Goal: Information Seeking & Learning: Learn about a topic

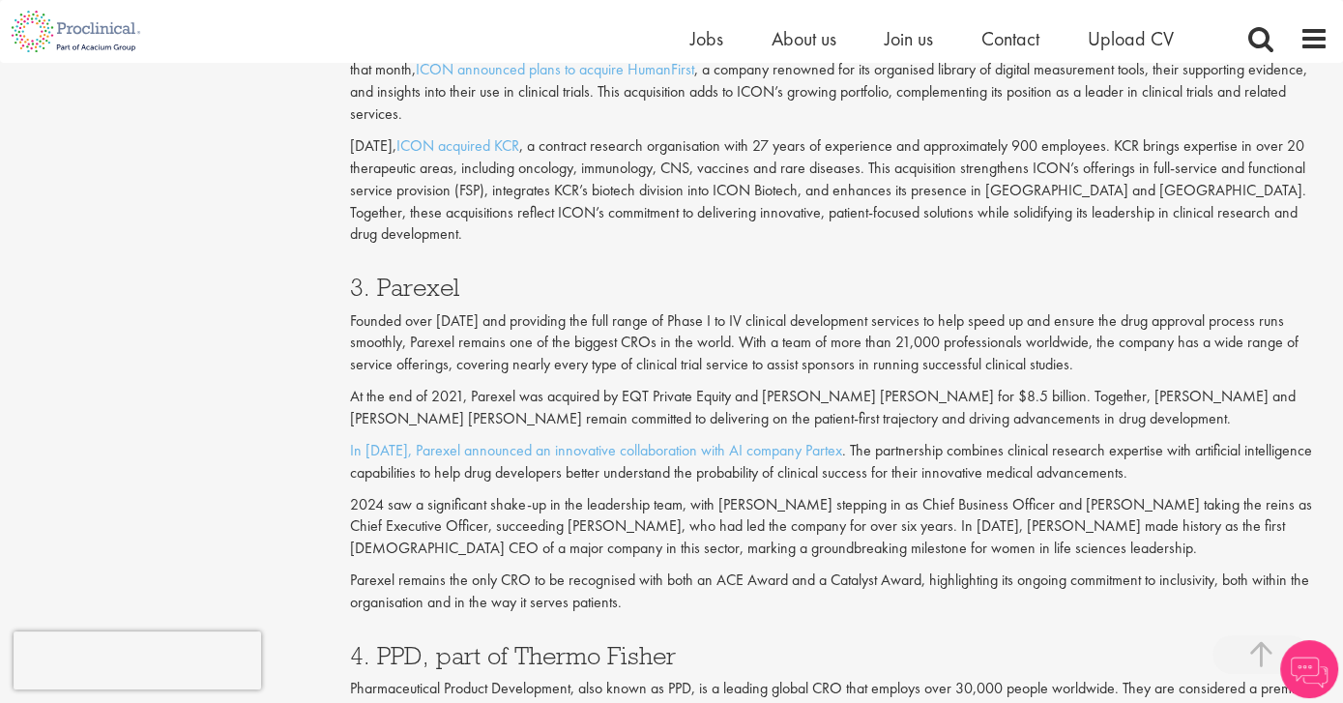
scroll to position [2123, 0]
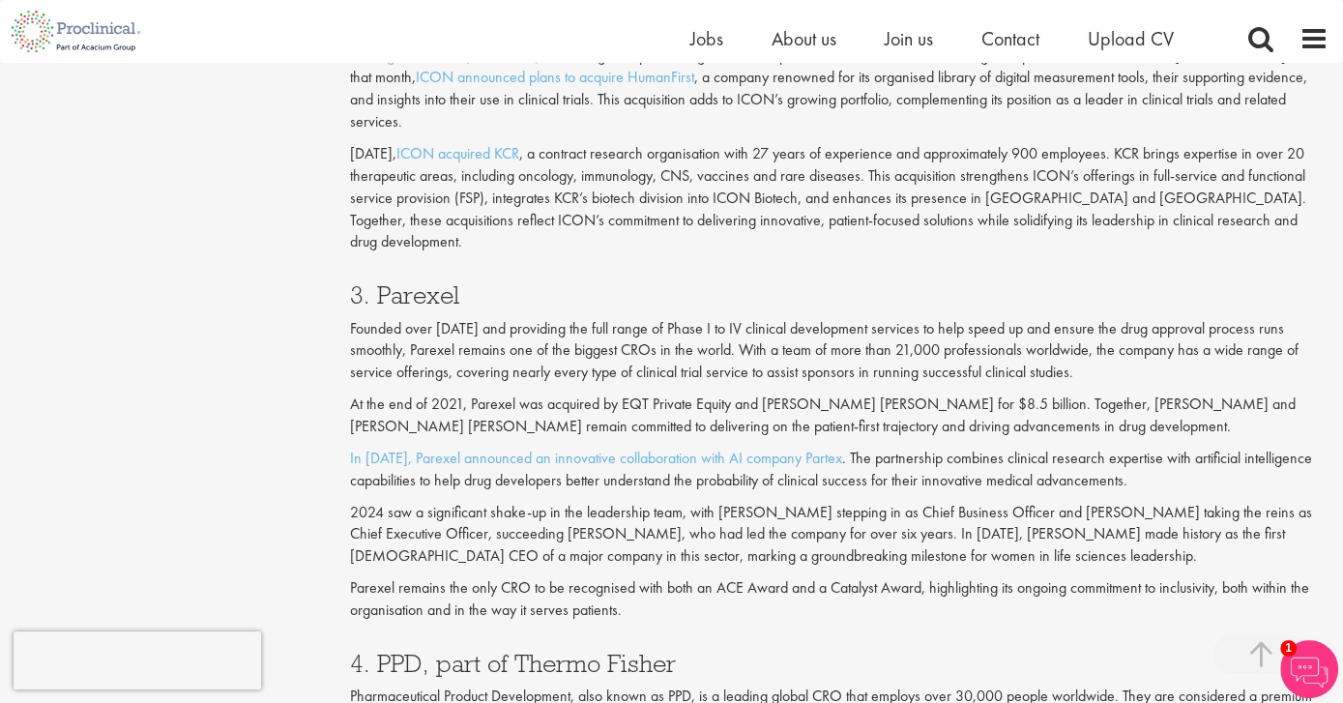
click at [771, 321] on p "Founded over [DATE] and providing the full range of Phase I to IV clinical deve…" at bounding box center [839, 351] width 978 height 67
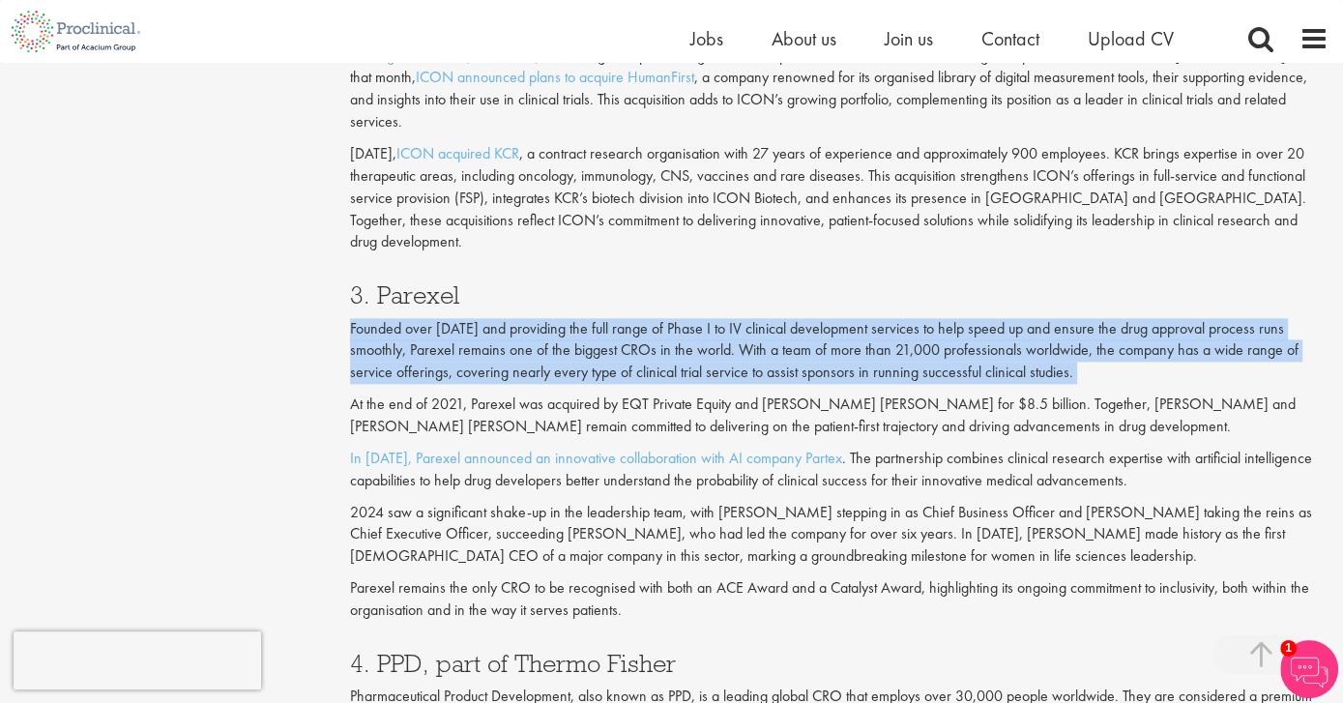
click at [771, 321] on p "Founded over [DATE] and providing the full range of Phase I to IV clinical deve…" at bounding box center [839, 351] width 978 height 67
click at [745, 338] on p "Founded over [DATE] and providing the full range of Phase I to IV clinical deve…" at bounding box center [839, 351] width 978 height 67
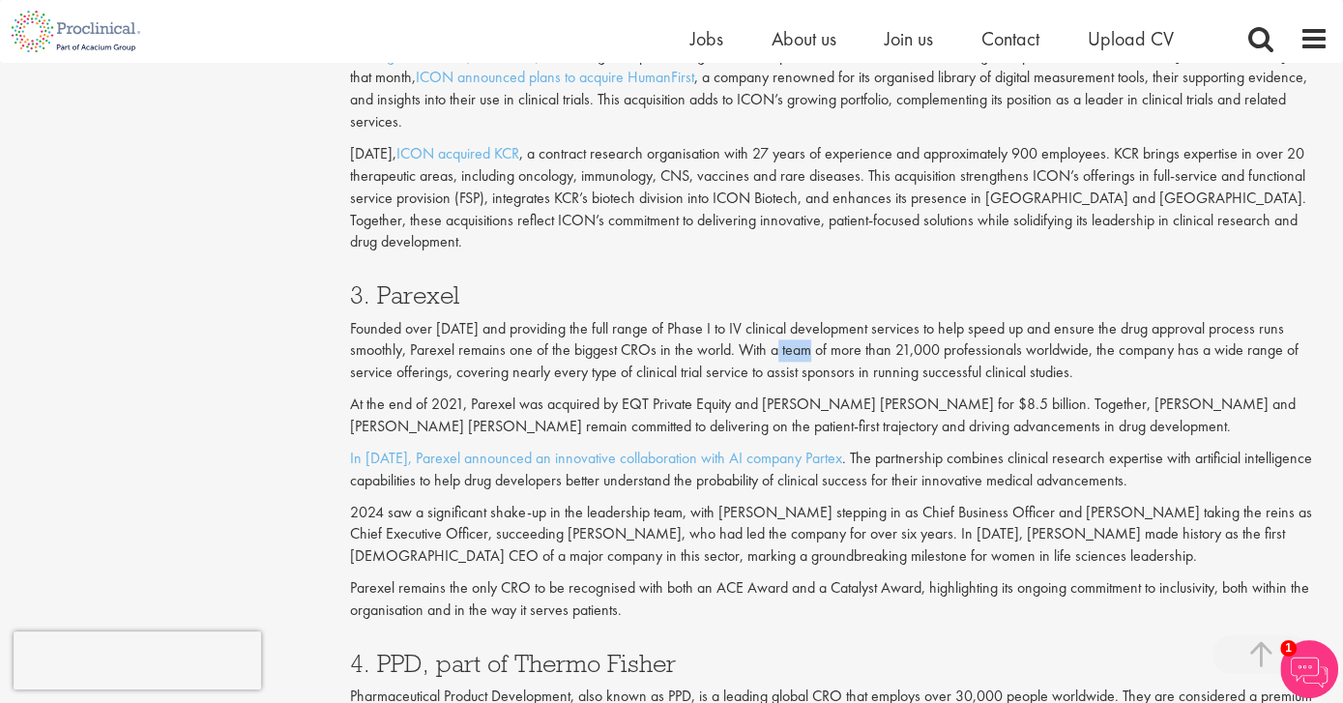
click at [745, 338] on p "Founded over [DATE] and providing the full range of Phase I to IV clinical deve…" at bounding box center [839, 351] width 978 height 67
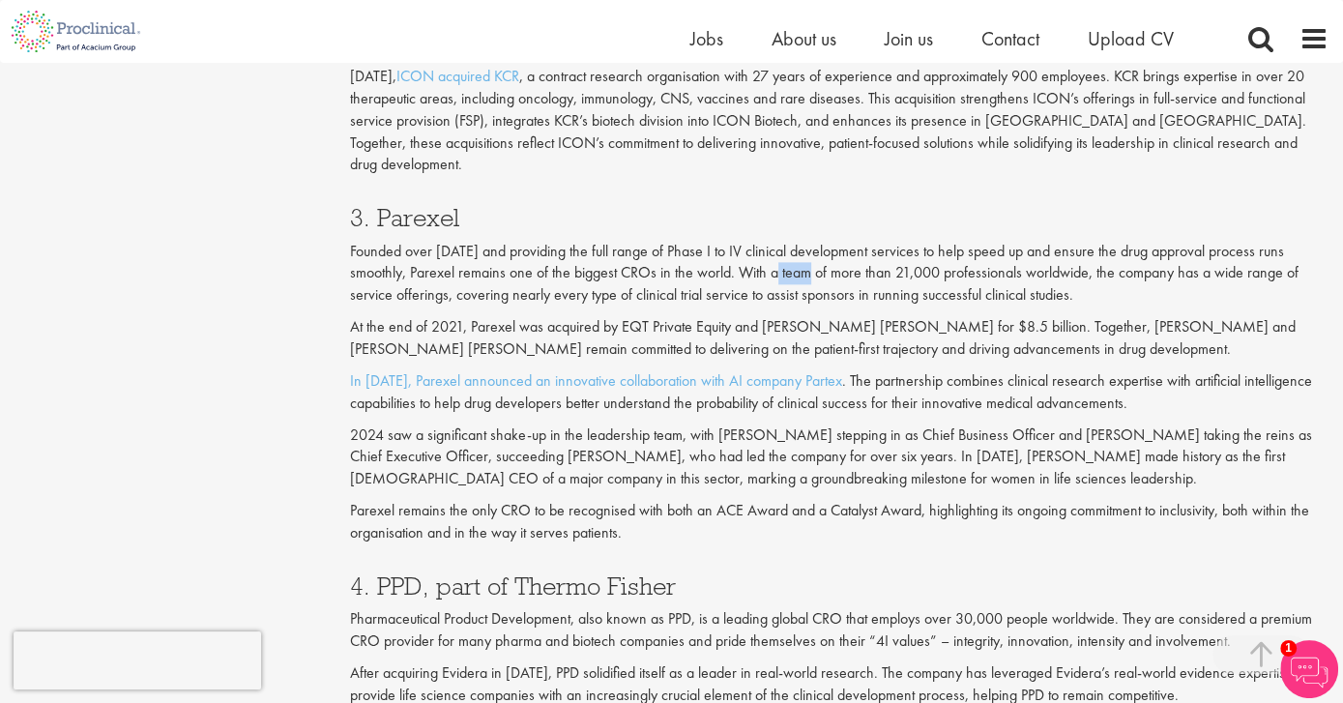
scroll to position [2196, 0]
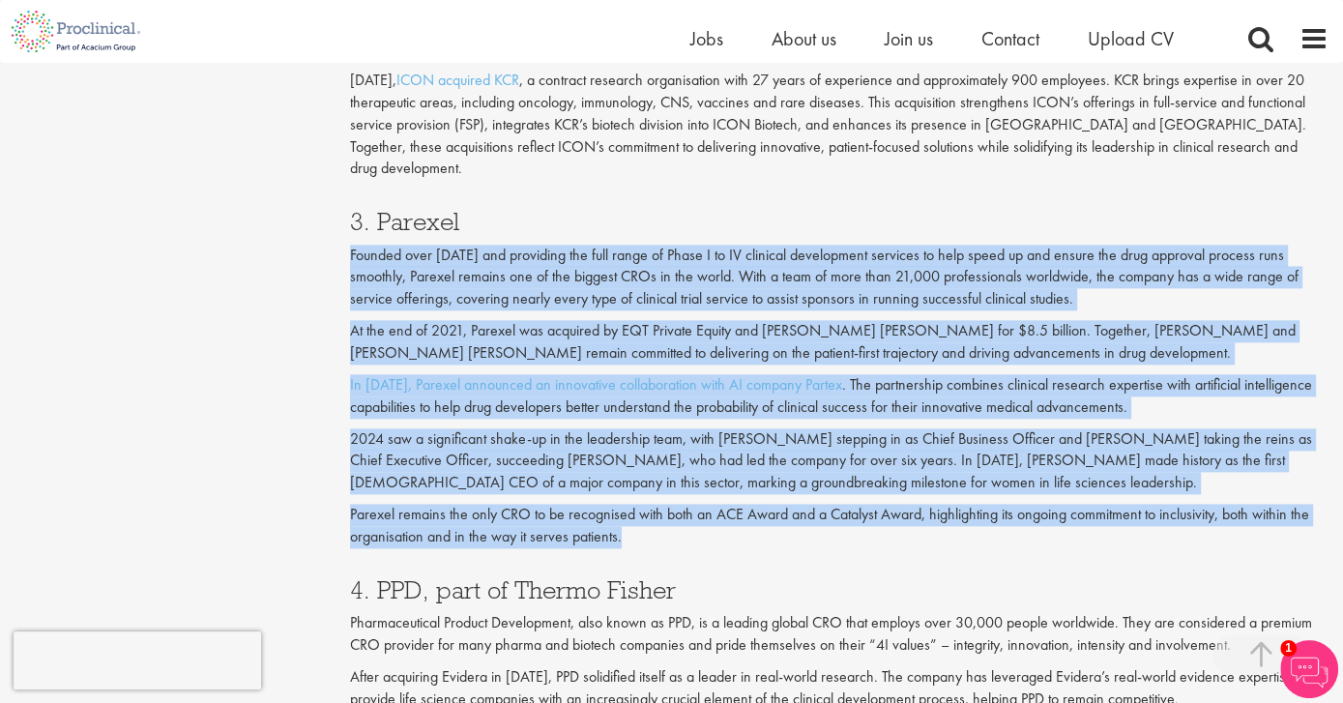
drag, startPoint x: 751, startPoint y: 513, endPoint x: 764, endPoint y: 200, distance: 313.4
click at [764, 200] on div "3. Parexel Founded over [DATE] and providing the full range of Phase I to IV cl…" at bounding box center [838, 373] width 1007 height 368
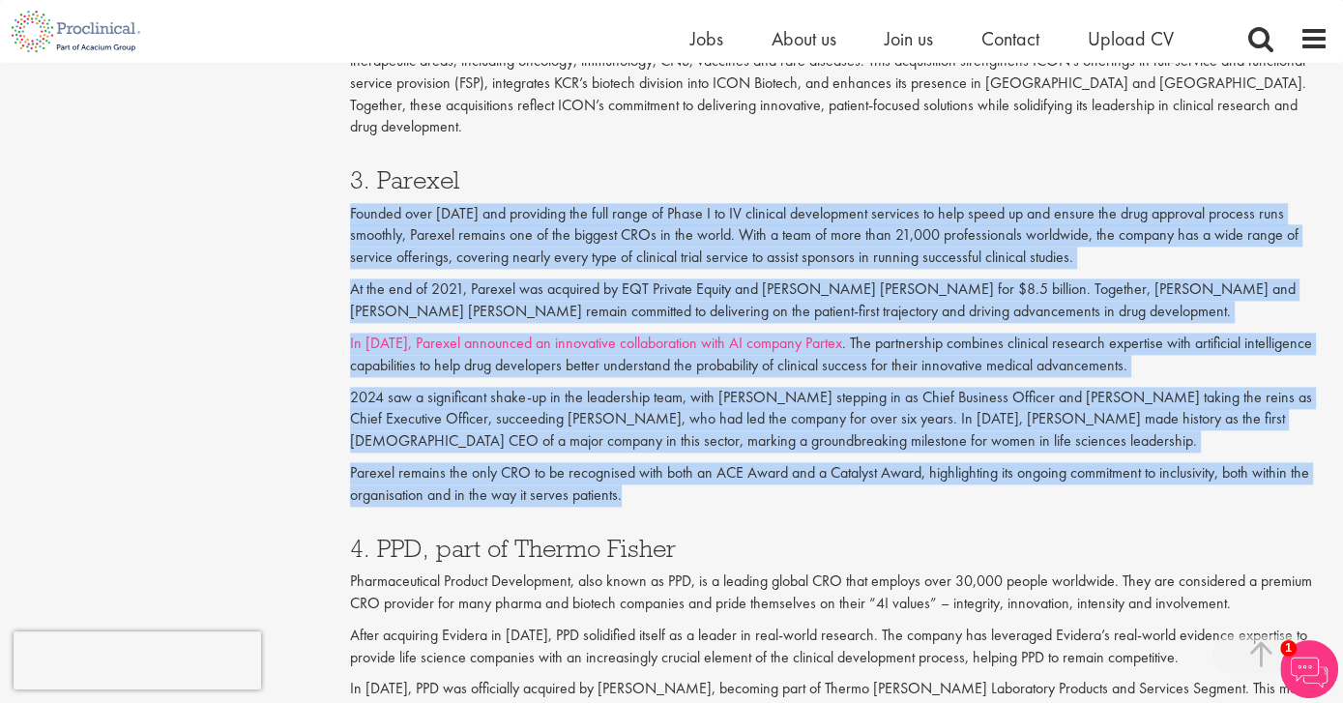
scroll to position [2231, 0]
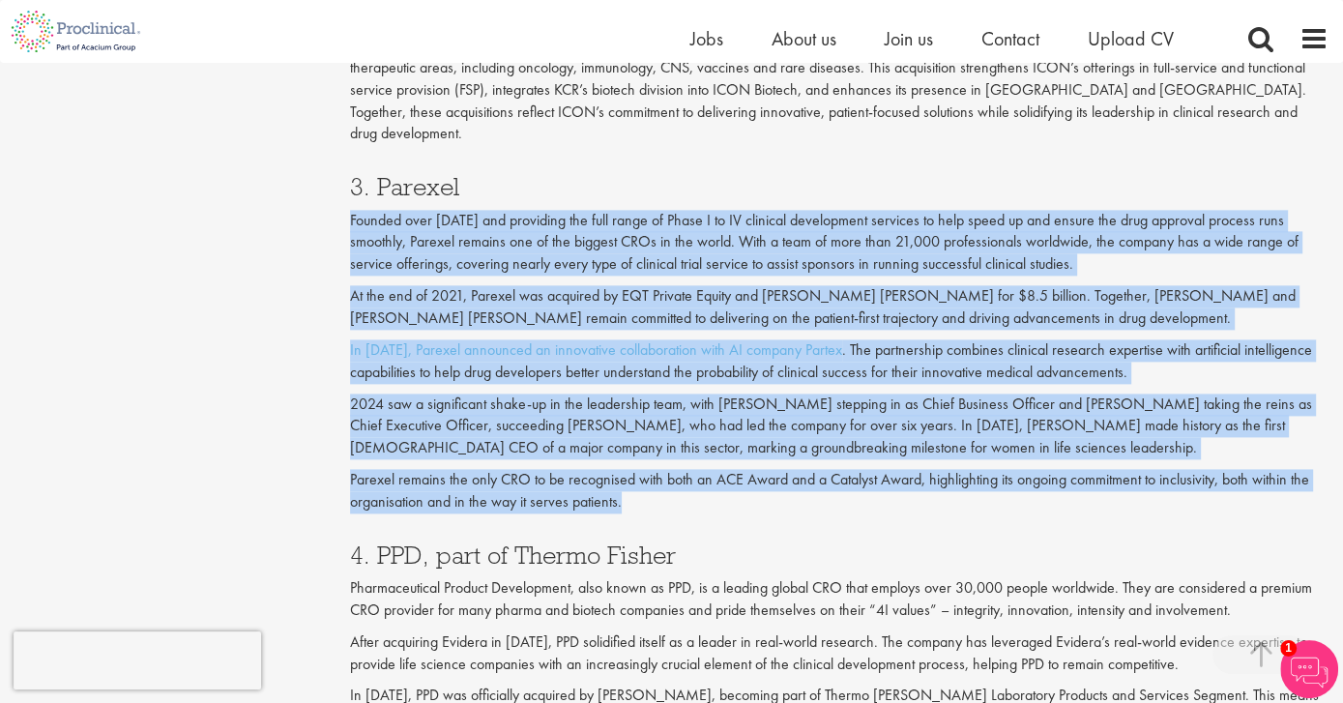
click at [1039, 393] on p "2024 saw a significant shake-up in the leadership team, with [PERSON_NAME] step…" at bounding box center [839, 426] width 978 height 67
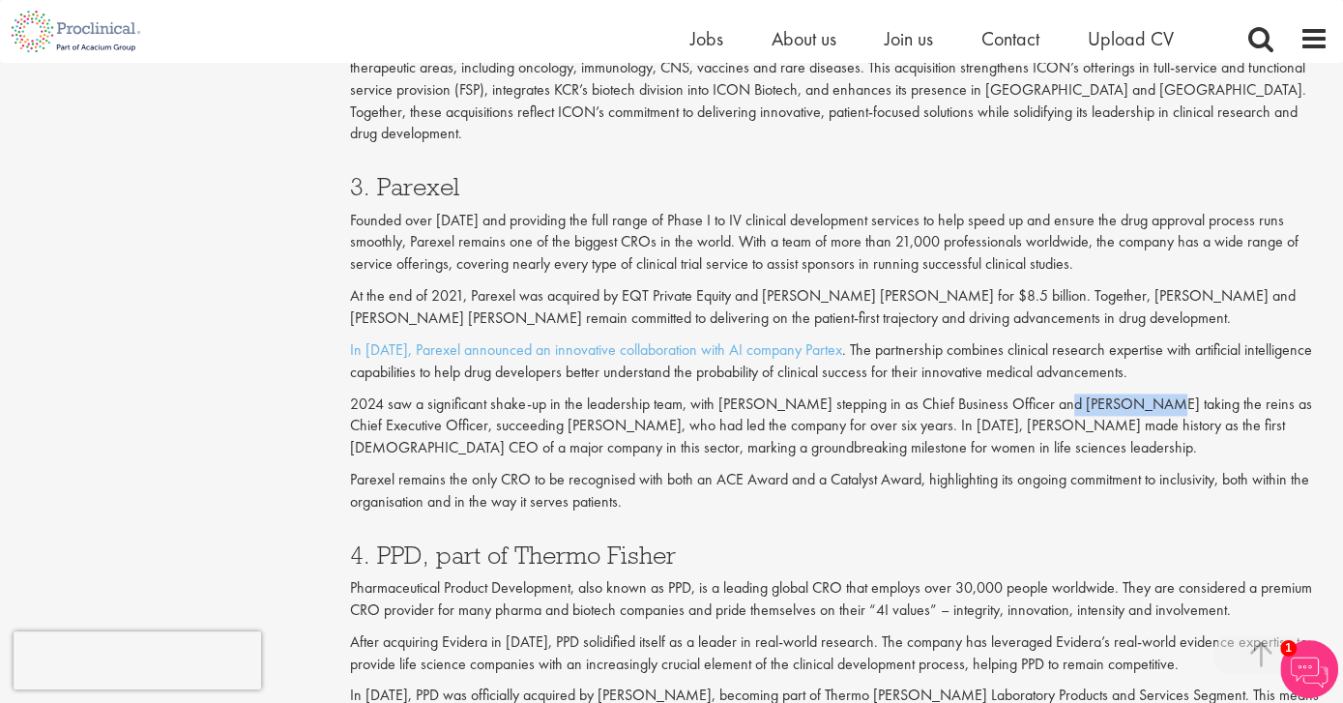
drag, startPoint x: 1039, startPoint y: 384, endPoint x: 1125, endPoint y: 374, distance: 86.6
click at [1125, 393] on p "2024 saw a significant shake-up in the leadership team, with [PERSON_NAME] step…" at bounding box center [839, 426] width 978 height 67
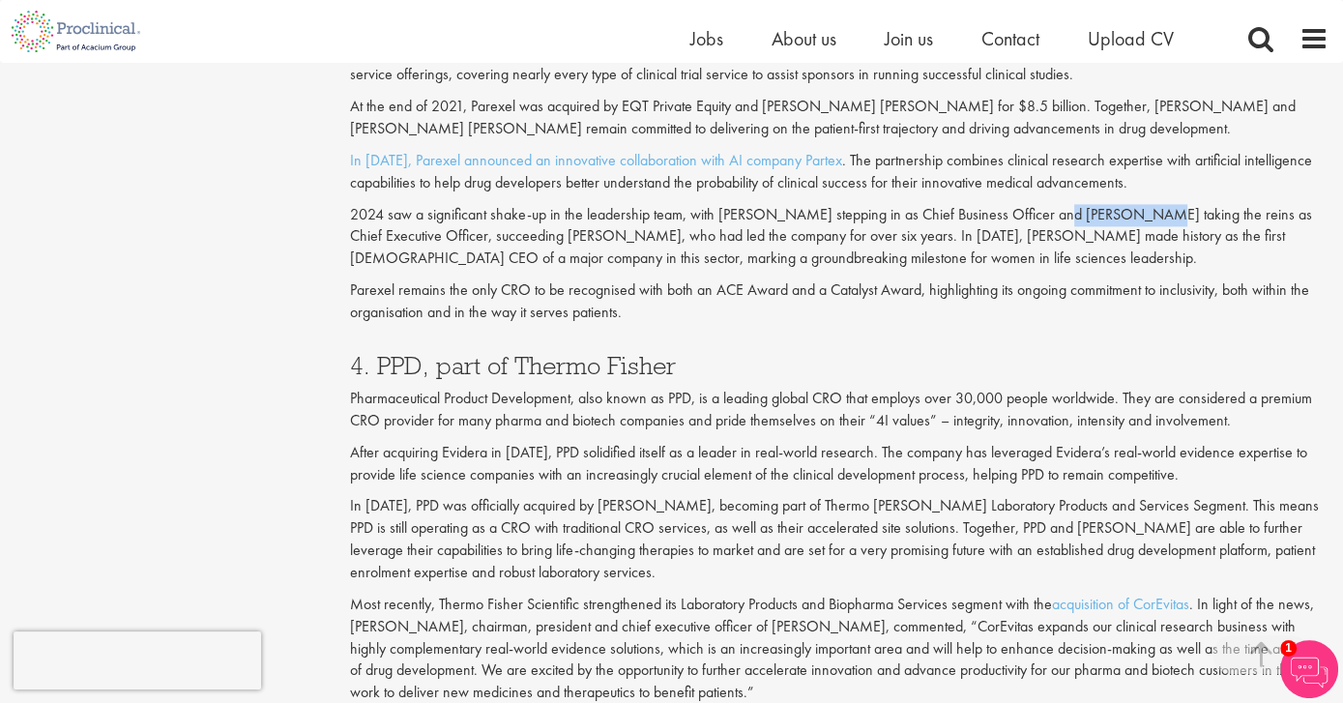
scroll to position [2413, 0]
